Goal: Obtain resource: Download file/media

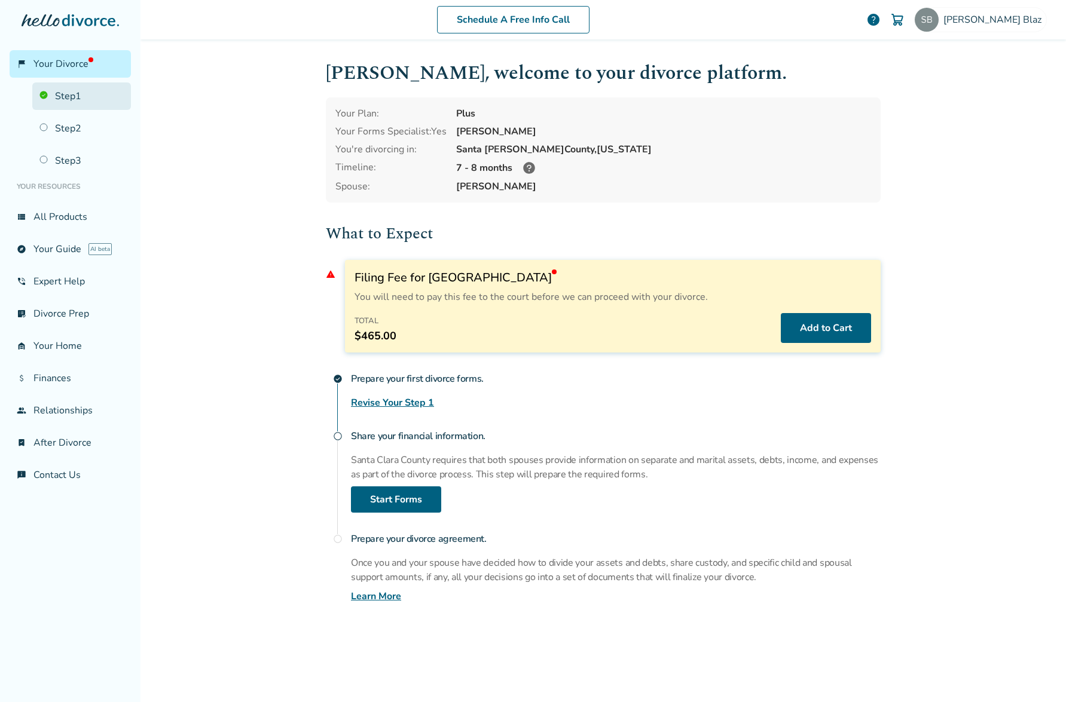
click at [66, 102] on link "Step 1" at bounding box center [81, 95] width 99 height 27
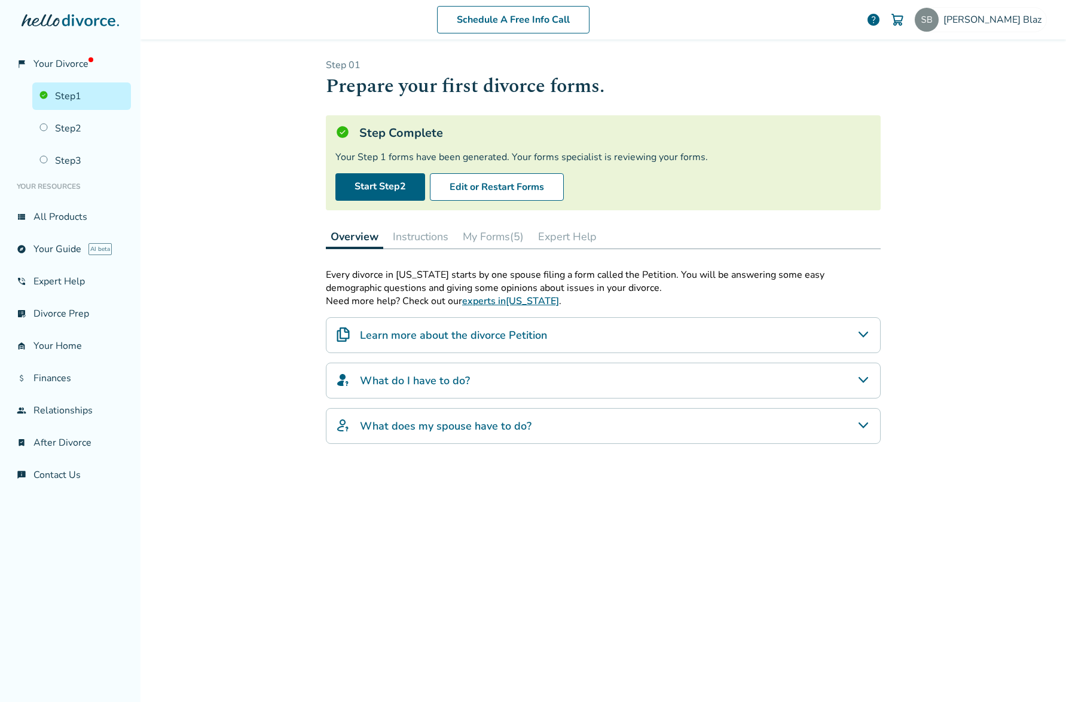
click at [482, 238] on button "My Forms (5)" at bounding box center [493, 237] width 71 height 24
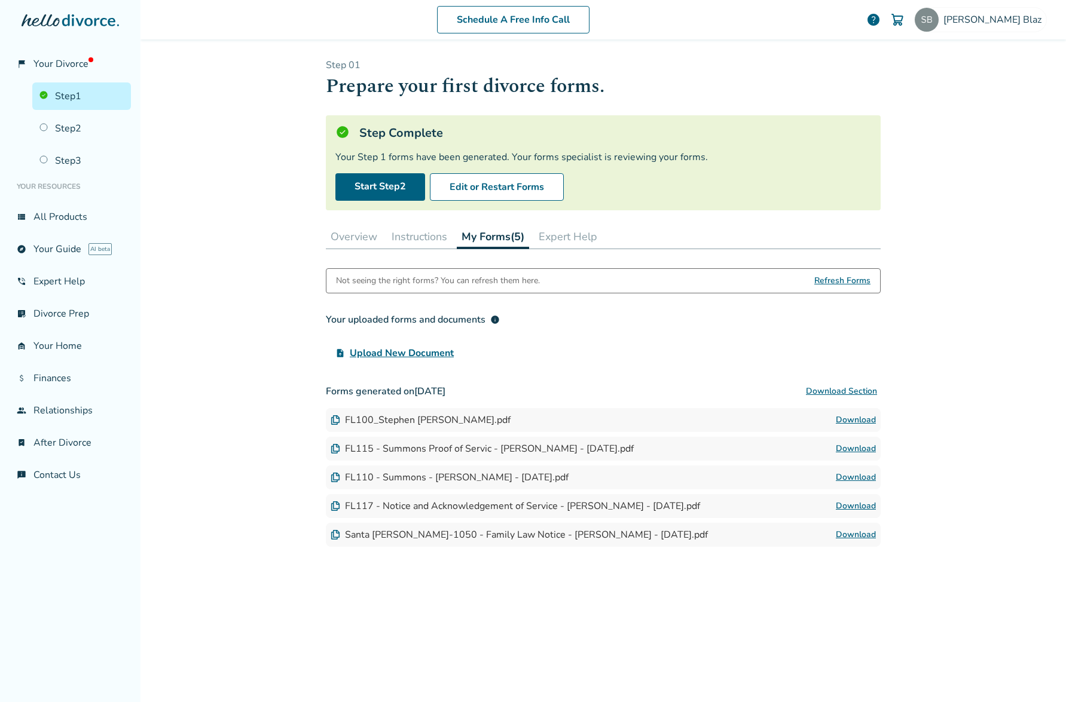
click at [330, 422] on img at bounding box center [335, 420] width 10 height 10
click at [849, 418] on link "Download" at bounding box center [855, 420] width 40 height 14
click at [821, 280] on span "Refresh Forms" at bounding box center [842, 281] width 56 height 24
click at [847, 421] on link "Download" at bounding box center [855, 420] width 40 height 14
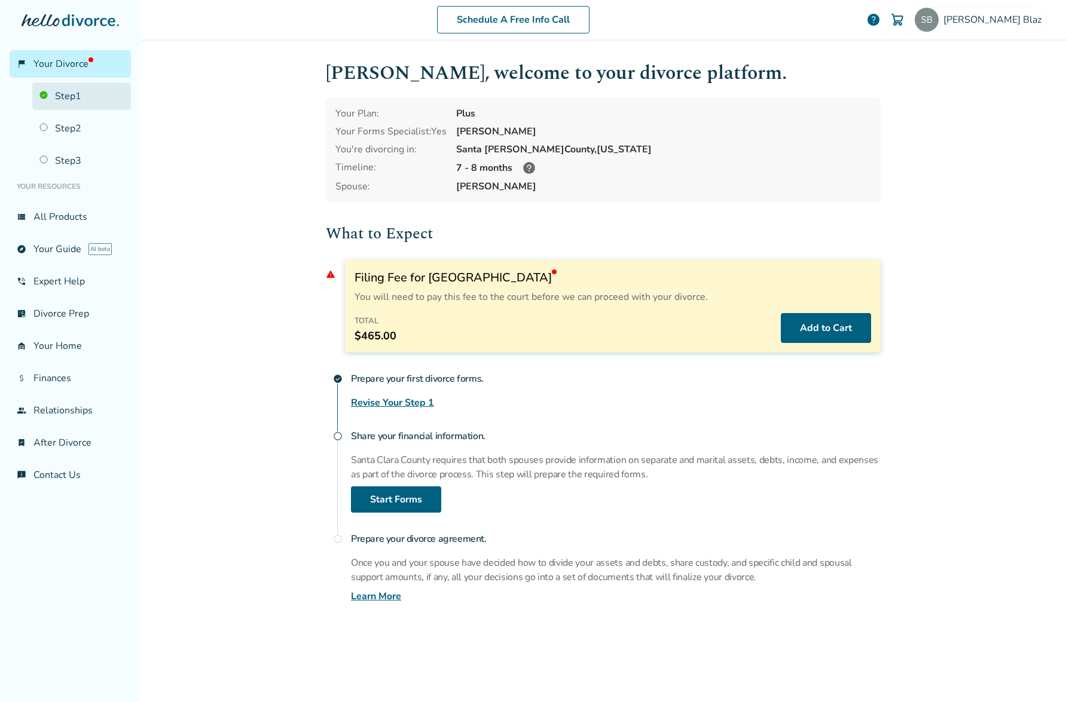
click at [61, 98] on link "Step 1" at bounding box center [81, 95] width 99 height 27
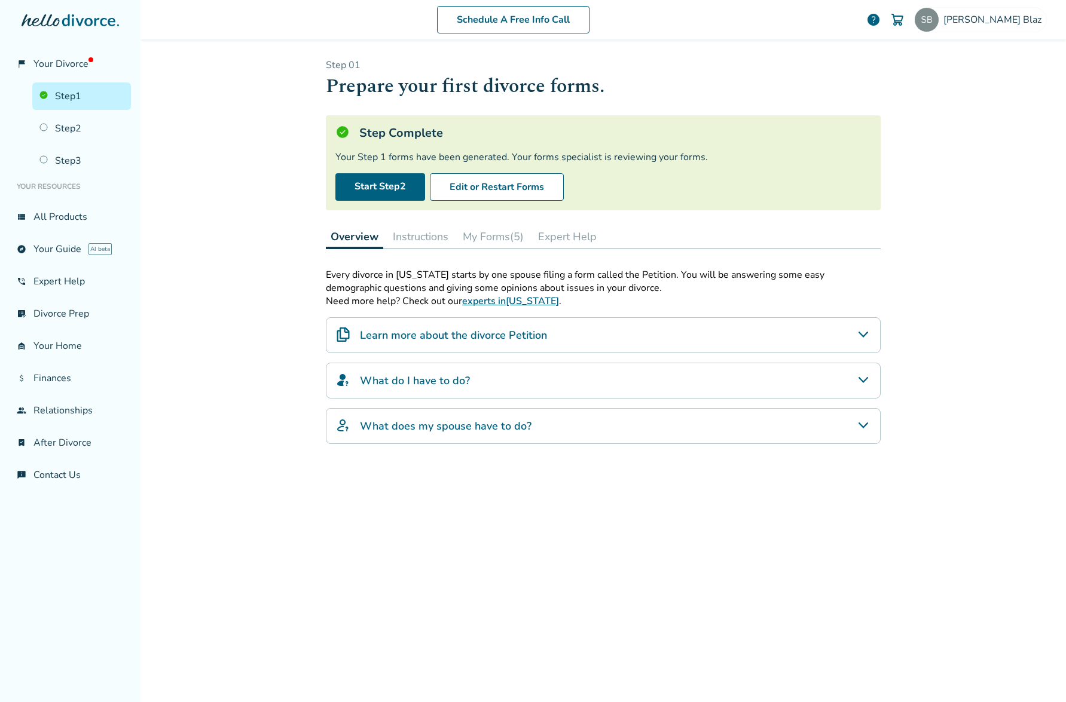
click at [481, 237] on button "My Forms (5)" at bounding box center [493, 237] width 71 height 24
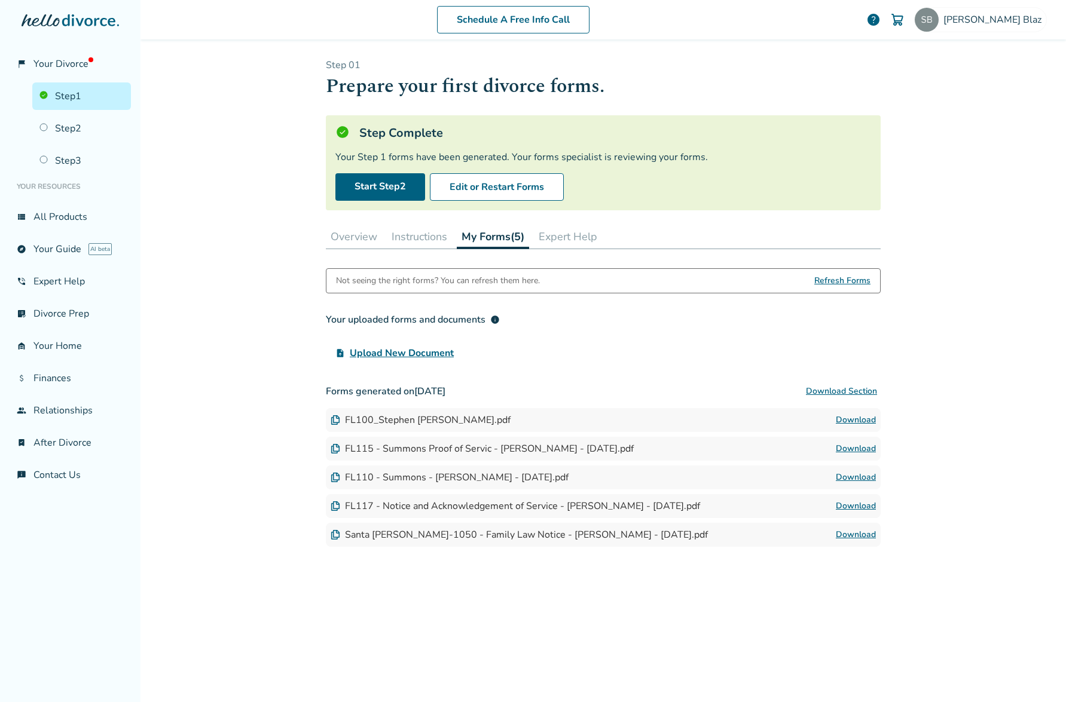
click at [856, 418] on link "Download" at bounding box center [855, 420] width 40 height 14
click at [850, 278] on span "Refresh Forms" at bounding box center [842, 281] width 56 height 24
click at [838, 421] on link "Download" at bounding box center [855, 420] width 40 height 14
click at [984, 23] on span "Stephen Blaz" at bounding box center [994, 19] width 103 height 13
click at [909, 203] on button "Sign Out" at bounding box center [909, 211] width 45 height 17
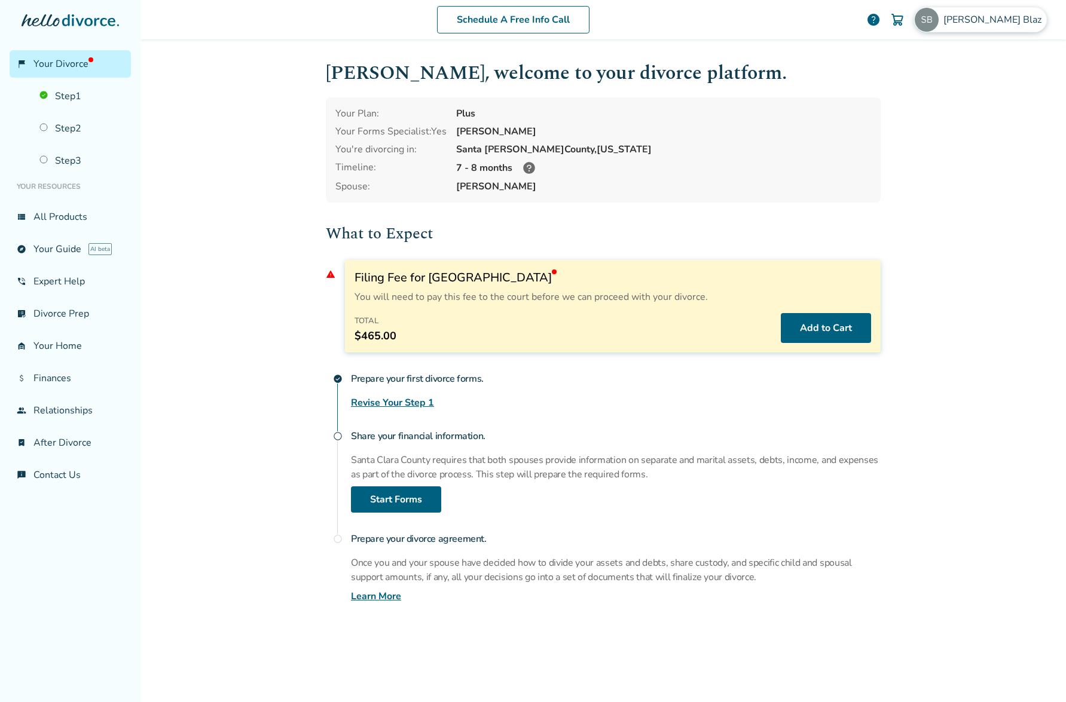
click at [938, 20] on img at bounding box center [926, 20] width 24 height 24
click at [909, 203] on button "Sign Out" at bounding box center [909, 211] width 45 height 17
